Goal: Task Accomplishment & Management: Use online tool/utility

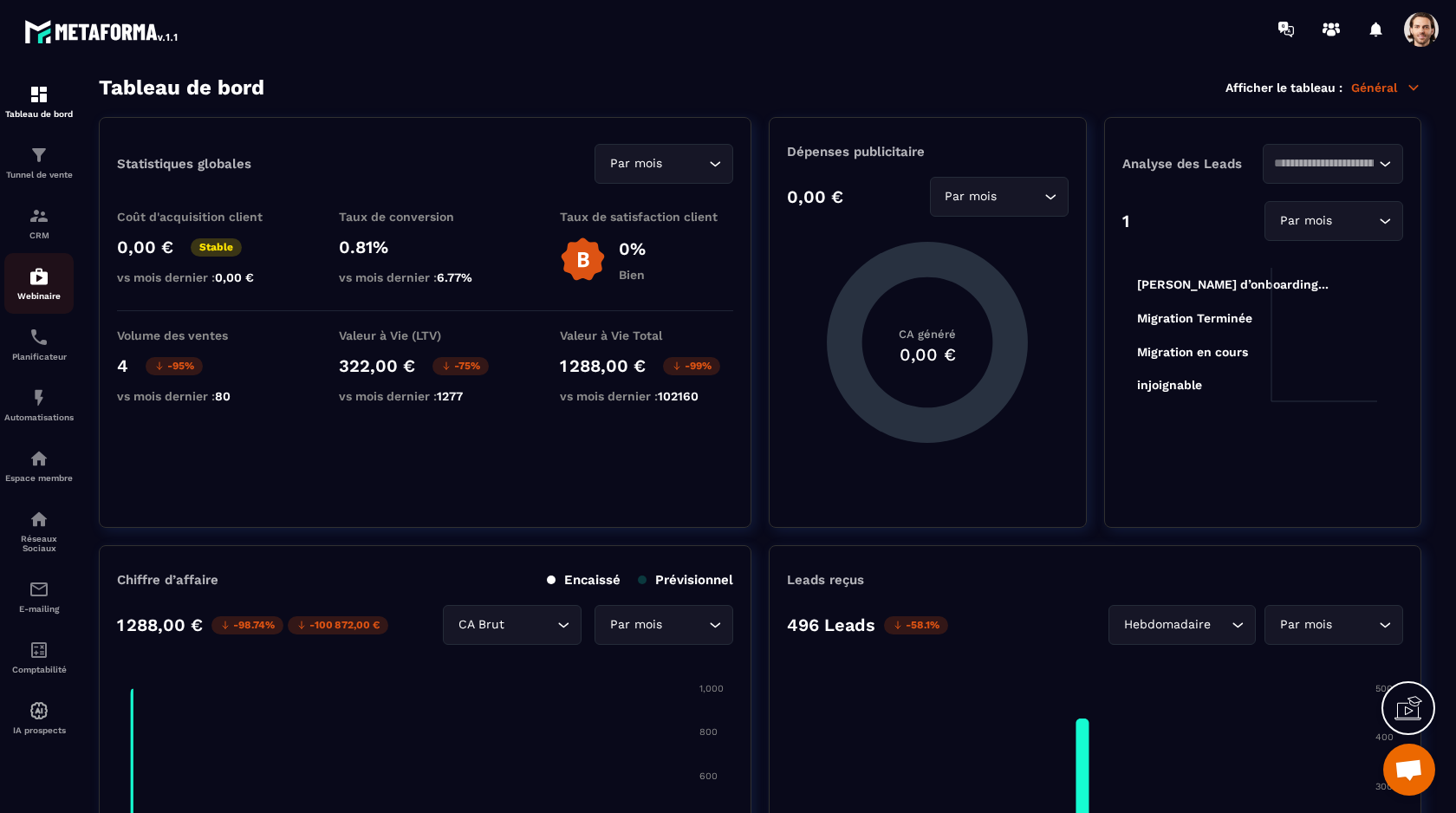
click at [45, 287] on img at bounding box center [39, 277] width 20 height 20
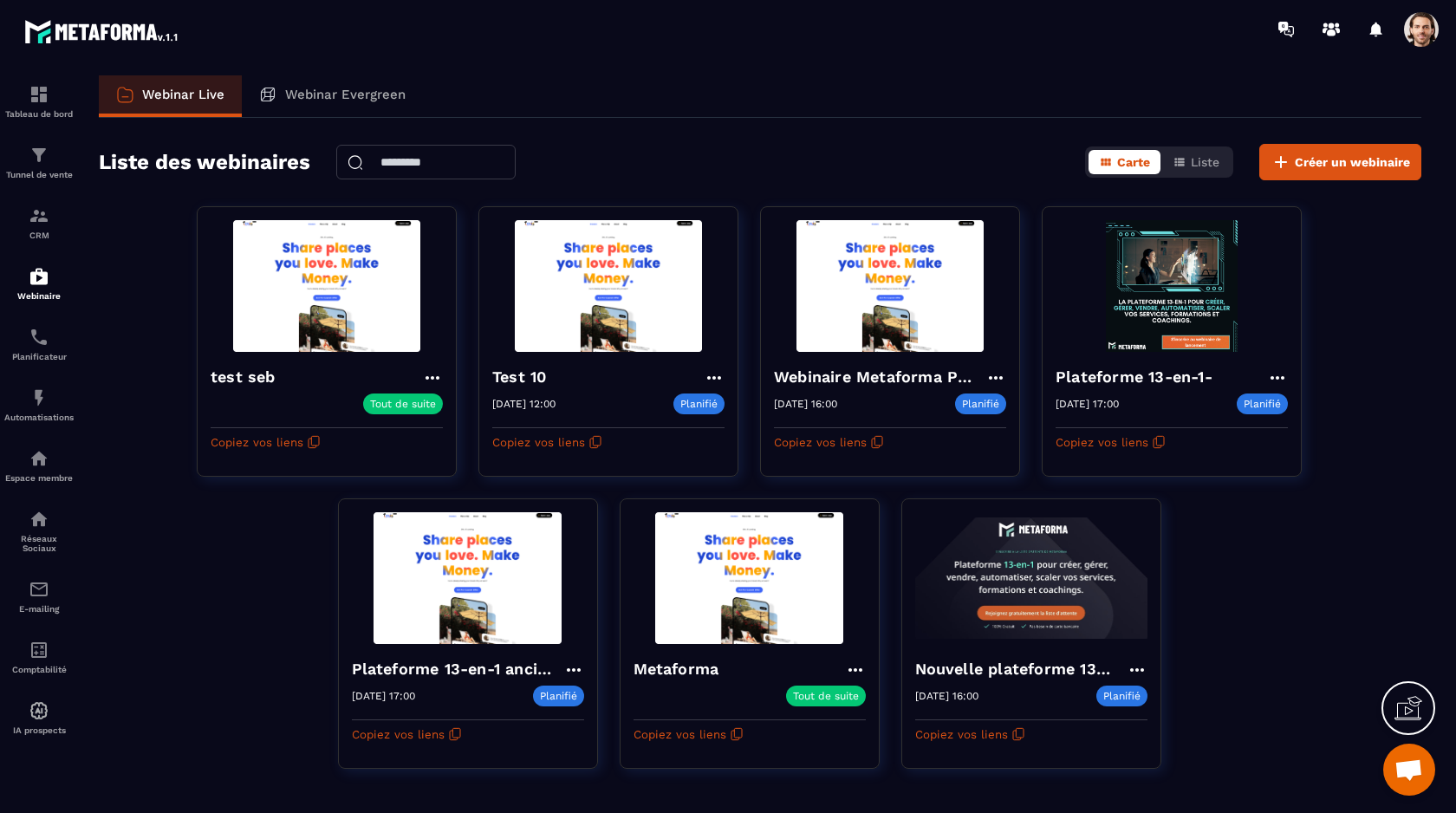
click at [721, 99] on div "Webinar Live Webinar Evergreen" at bounding box center [760, 97] width 1323 height 43
click at [48, 402] on img at bounding box center [39, 398] width 20 height 20
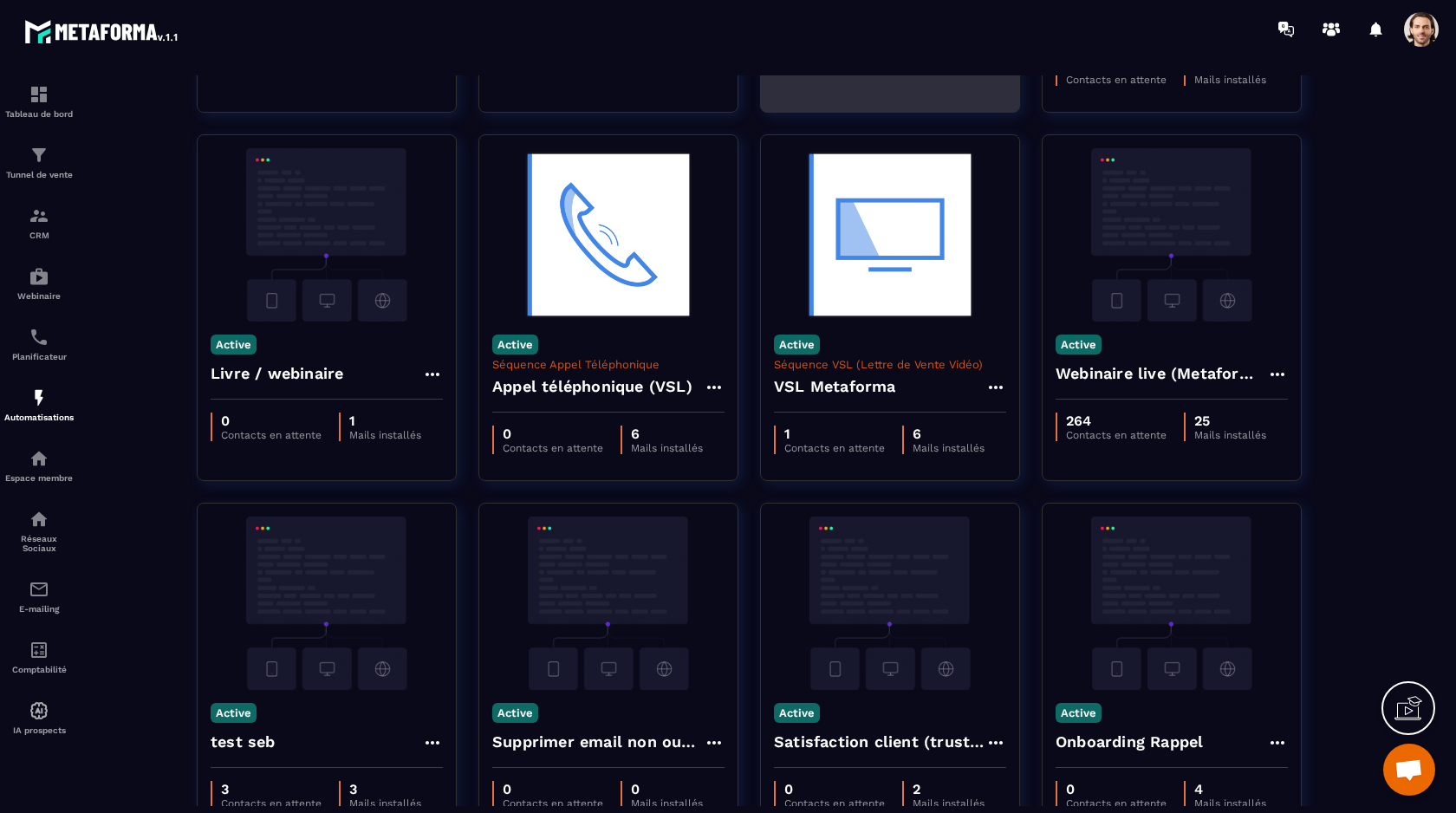
scroll to position [389, 0]
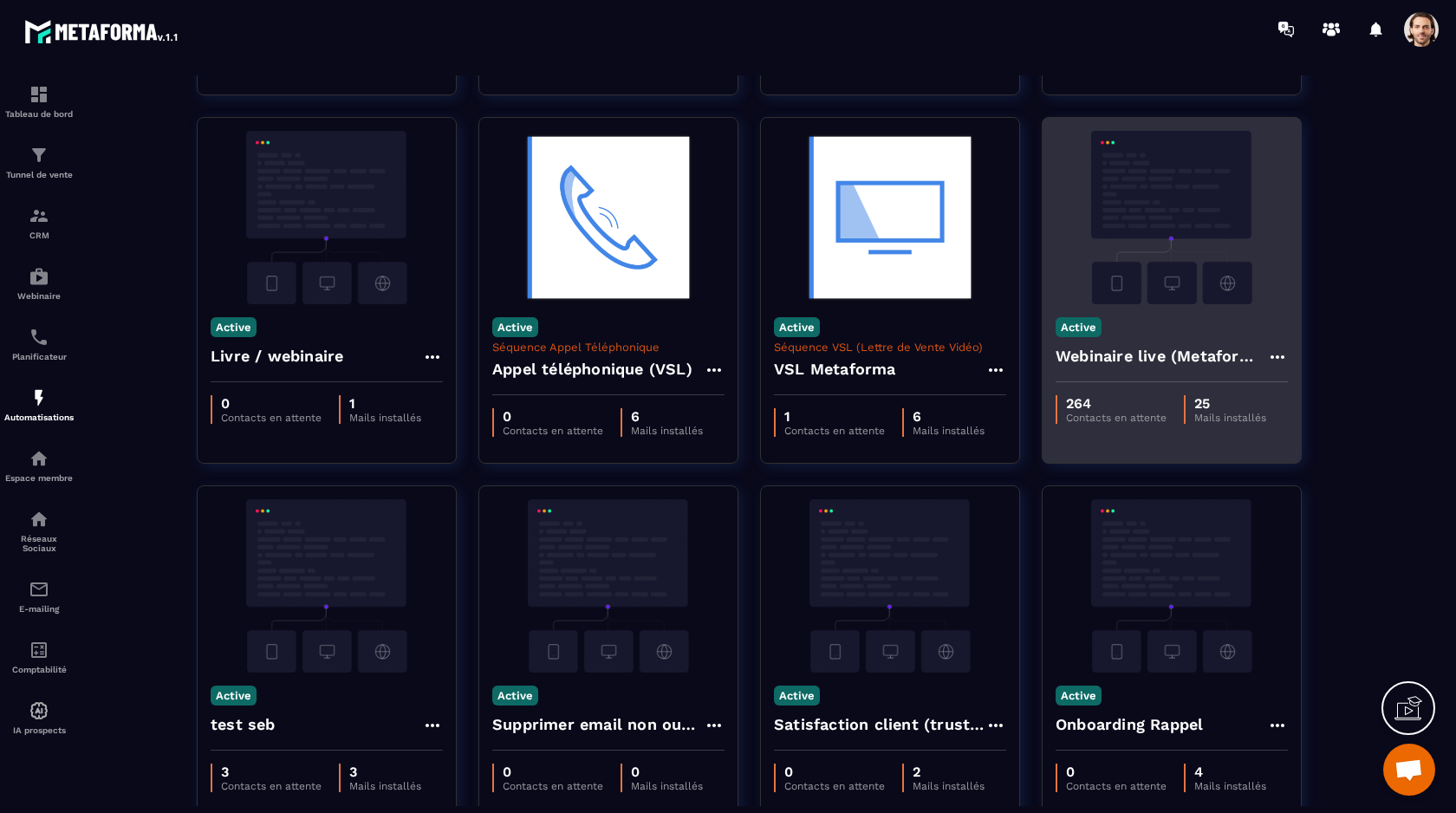
click at [1155, 188] on img at bounding box center [1171, 217] width 232 height 173
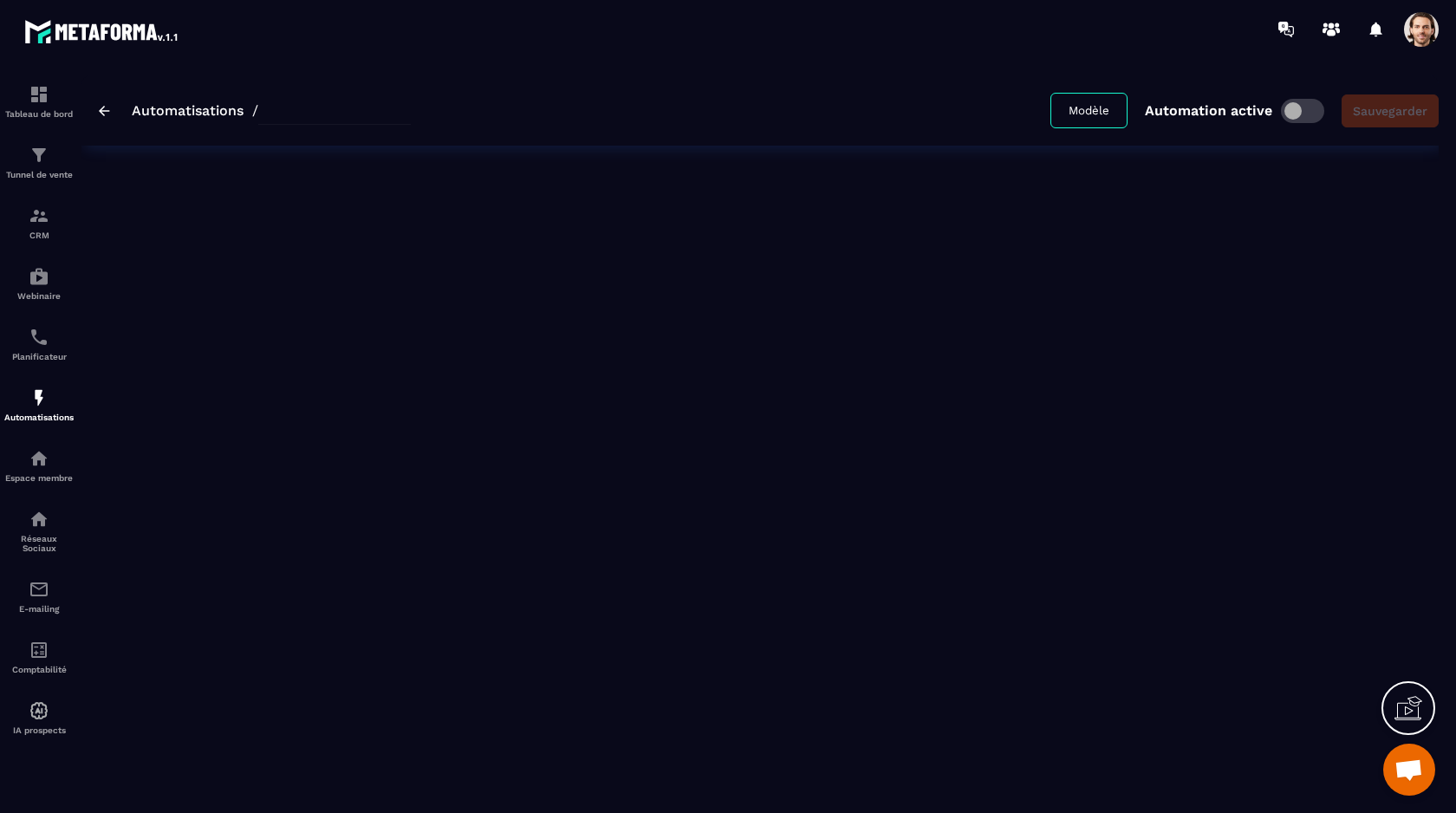
type input "**********"
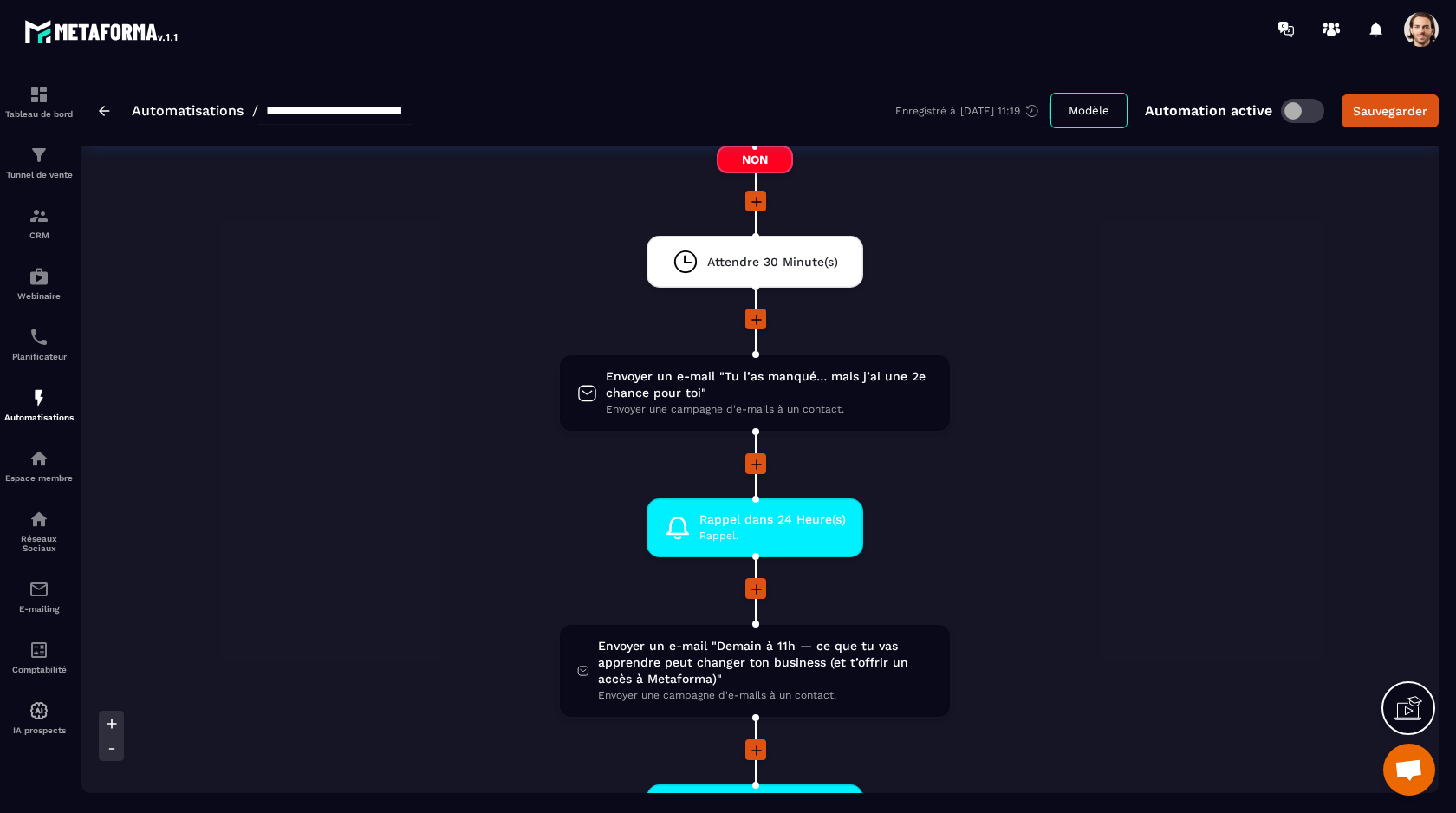
scroll to position [2789, 0]
